Goal: Information Seeking & Learning: Learn about a topic

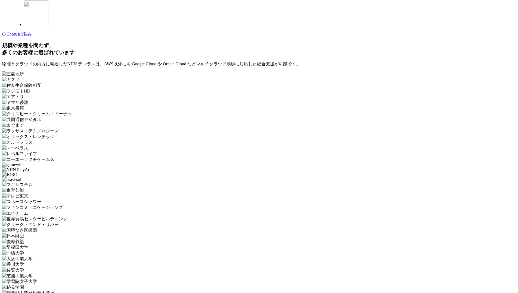
scroll to position [1627, 0]
